Goal: Transaction & Acquisition: Purchase product/service

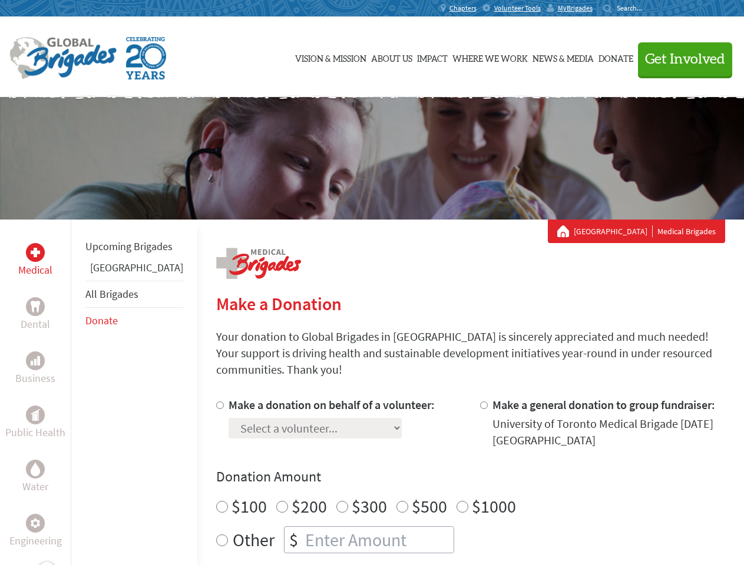
click at [650, 8] on div "Search for:" at bounding box center [626, 8] width 47 height 9
click at [680, 59] on span "Get Involved" at bounding box center [685, 59] width 80 height 14
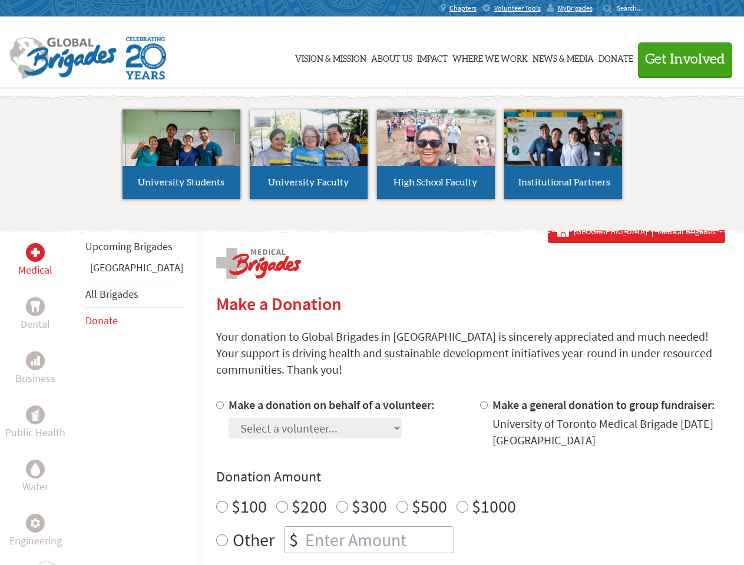
click at [372, 158] on li "High School Faculty" at bounding box center [435, 154] width 127 height 108
click at [78, 392] on div "Upcoming Brigades Greece All Brigades Donate" at bounding box center [134, 502] width 127 height 565
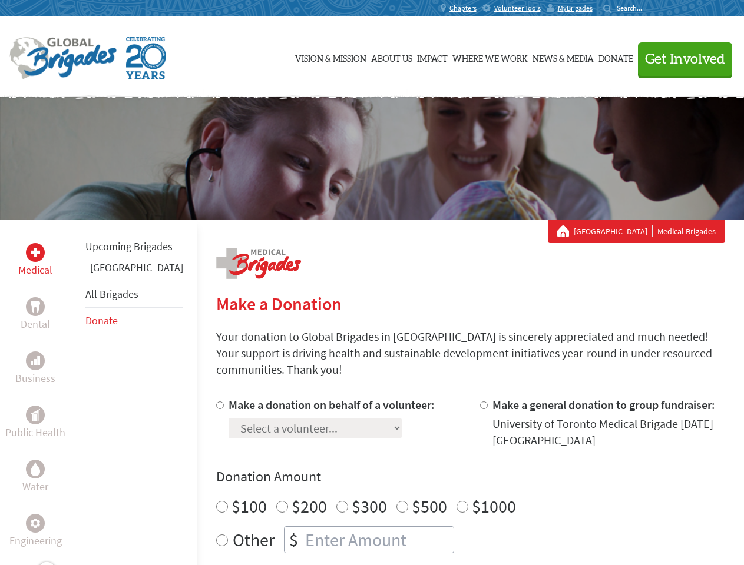
click at [450, 473] on div "Donation Amount $100 $200 $300 $500 $1000 Other $" at bounding box center [470, 511] width 509 height 86
click at [216, 402] on input "Make a donation on behalf of a volunteer:" at bounding box center [220, 406] width 8 height 8
radio input "true"
click at [480, 402] on input "Make a general donation to group fundraiser:" at bounding box center [484, 406] width 8 height 8
radio input "true"
